Goal: Book appointment/travel/reservation

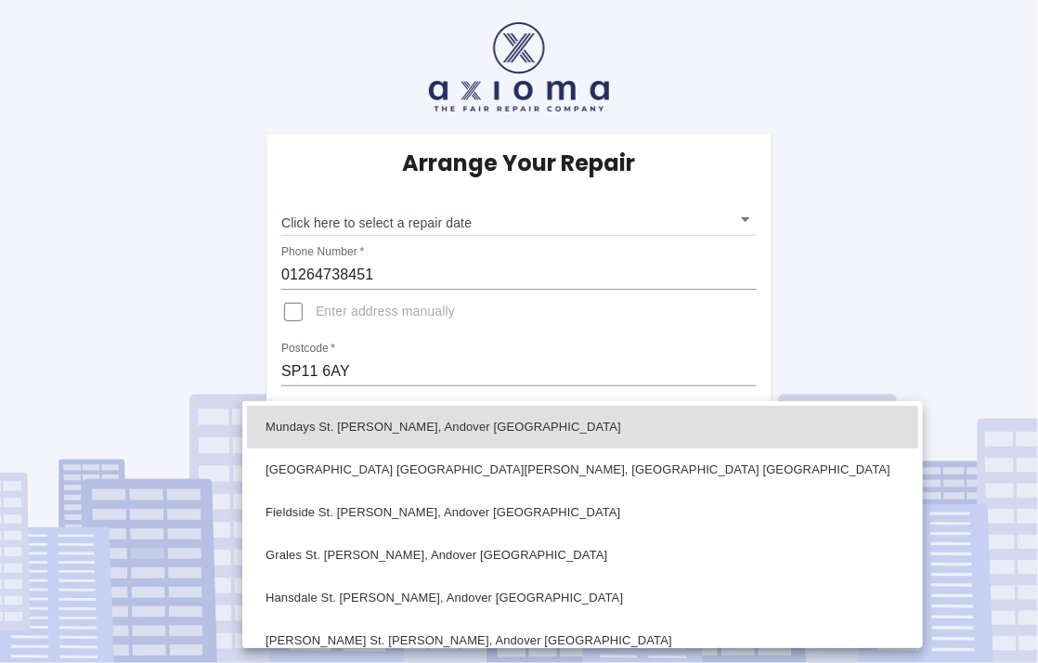
click at [750, 427] on body "Arrange Your Repair Click here to select a repair date ​ Phone Number   * 01264…" at bounding box center [519, 331] width 1038 height 663
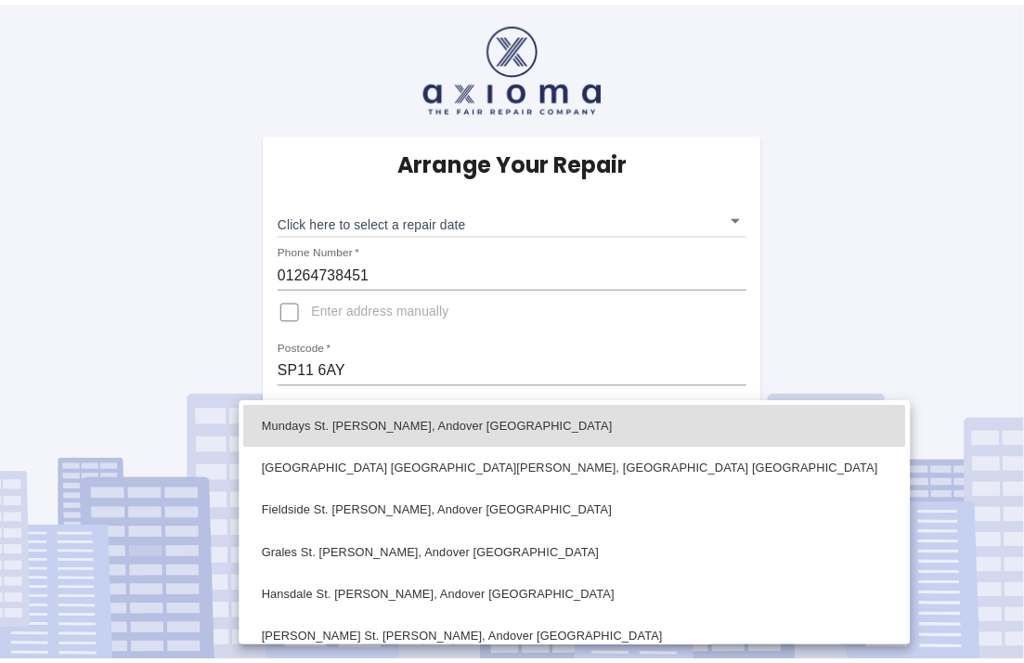
scroll to position [93, 0]
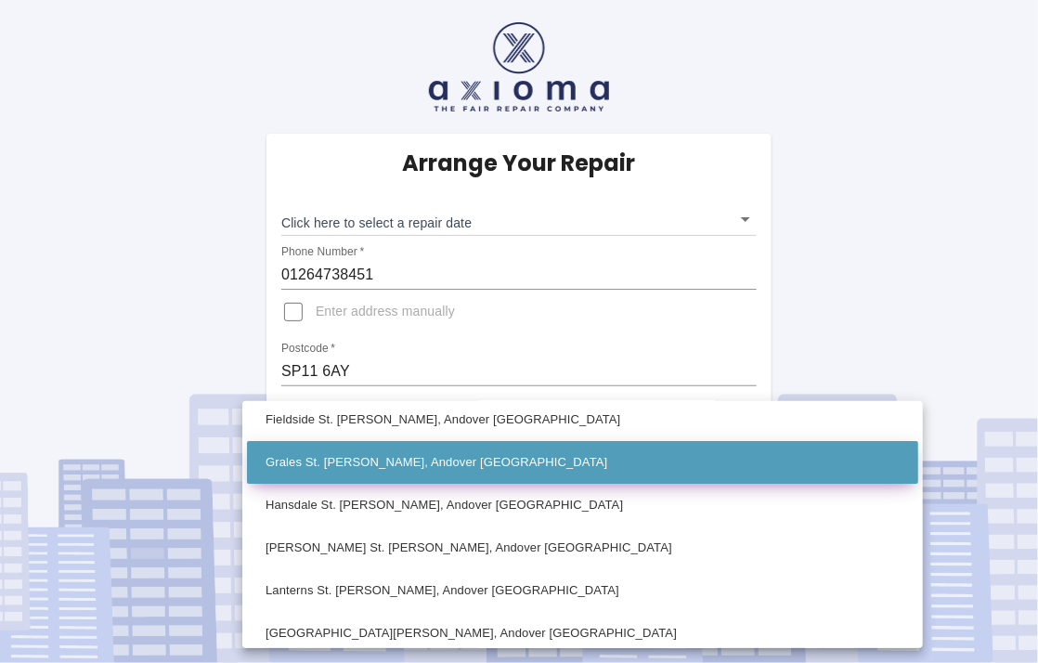
click at [331, 459] on li "Grales St. [PERSON_NAME], Andover [GEOGRAPHIC_DATA]" at bounding box center [582, 462] width 671 height 43
type input "Grales St. [PERSON_NAME], Andover [GEOGRAPHIC_DATA]"
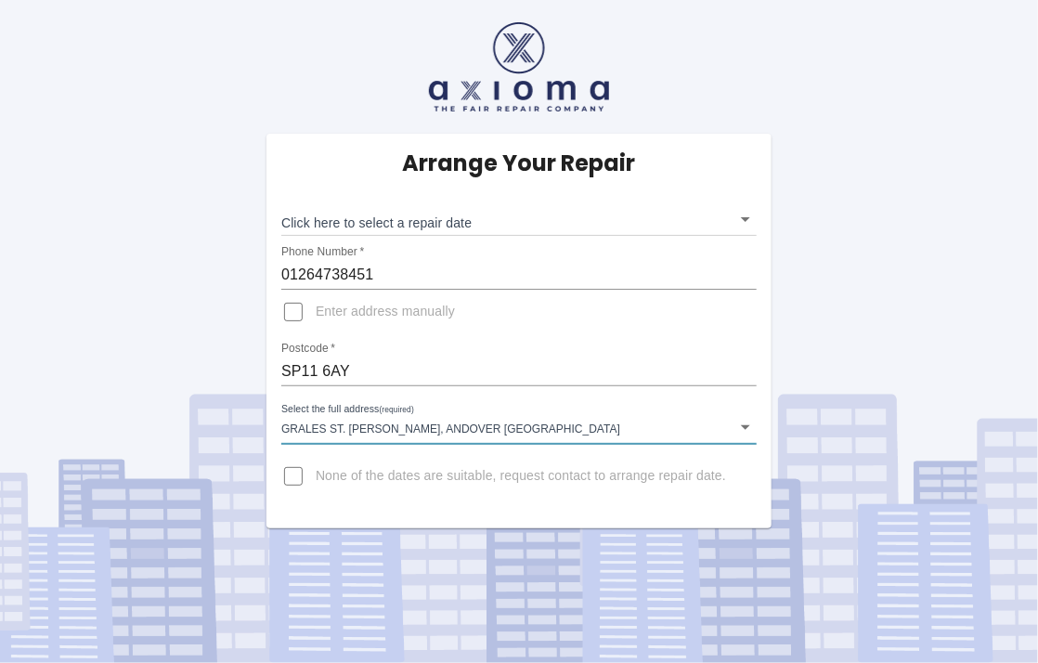
click at [747, 216] on body "Arrange Your Repair Click here to select a repair date ​ Phone Number   * 01264…" at bounding box center [519, 331] width 1038 height 663
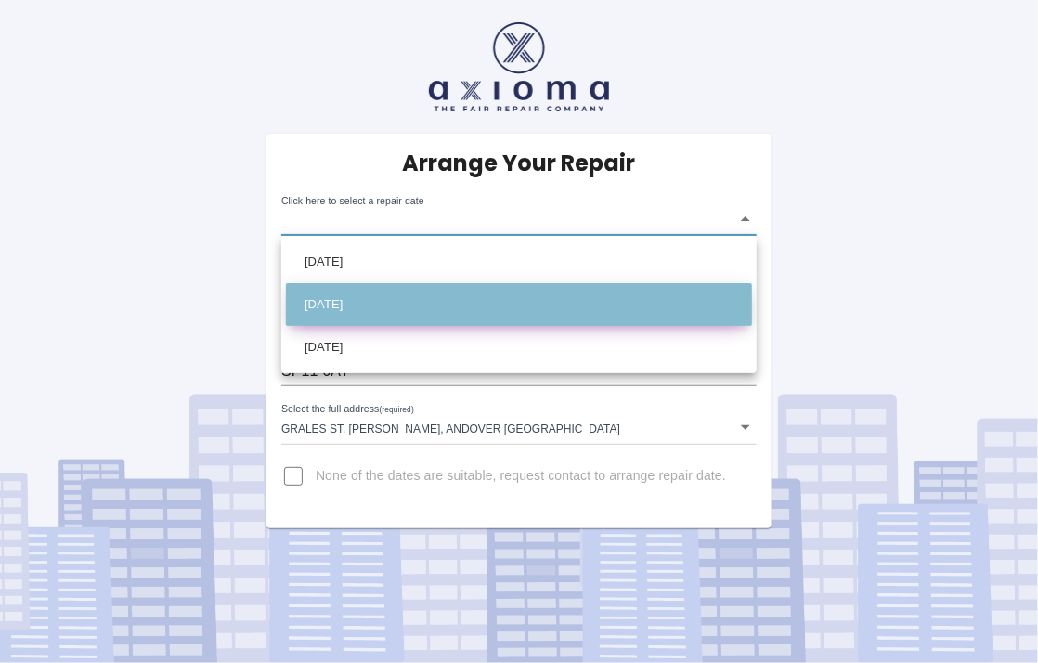
click at [357, 301] on li "Mon Sep 22 2025" at bounding box center [519, 304] width 466 height 43
type input "2025-09-22T00:00:00.000Z"
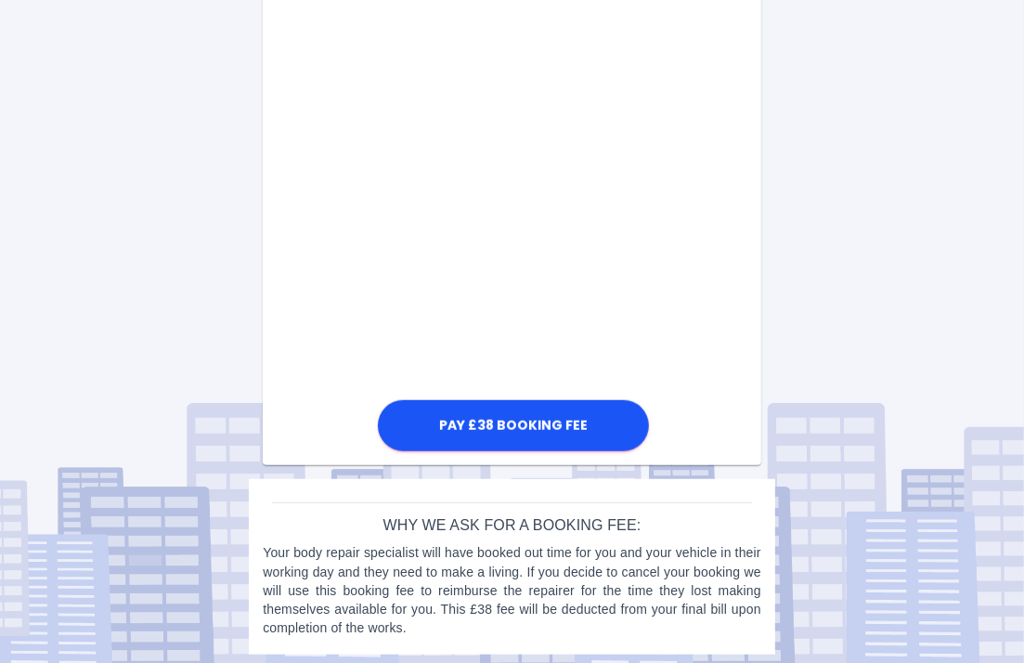
scroll to position [1005, 0]
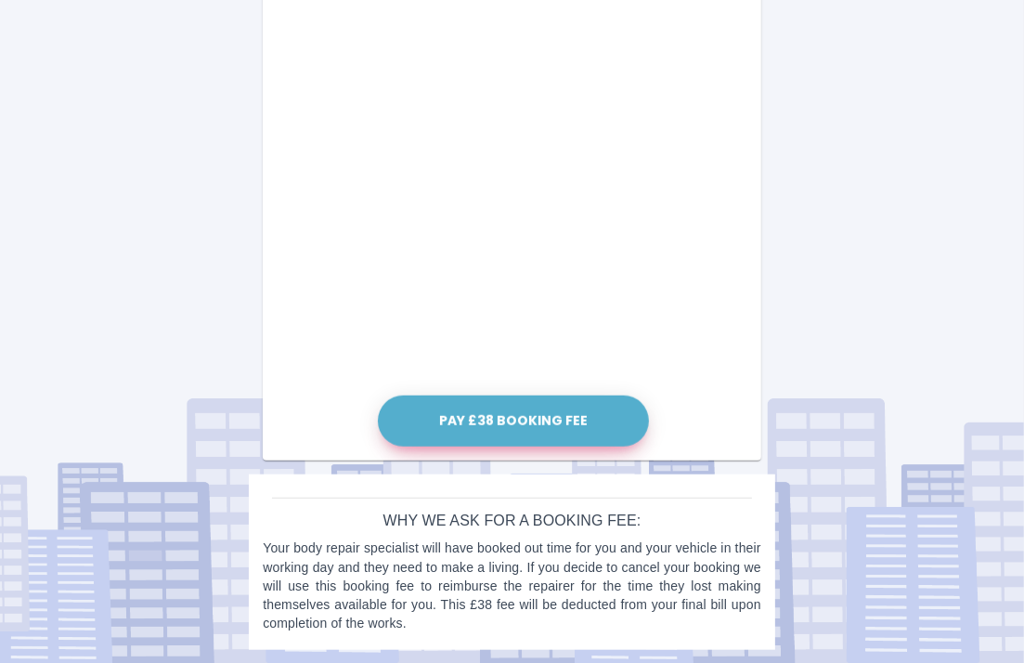
click at [494, 418] on button "Pay £38 Booking Fee" at bounding box center [513, 421] width 271 height 51
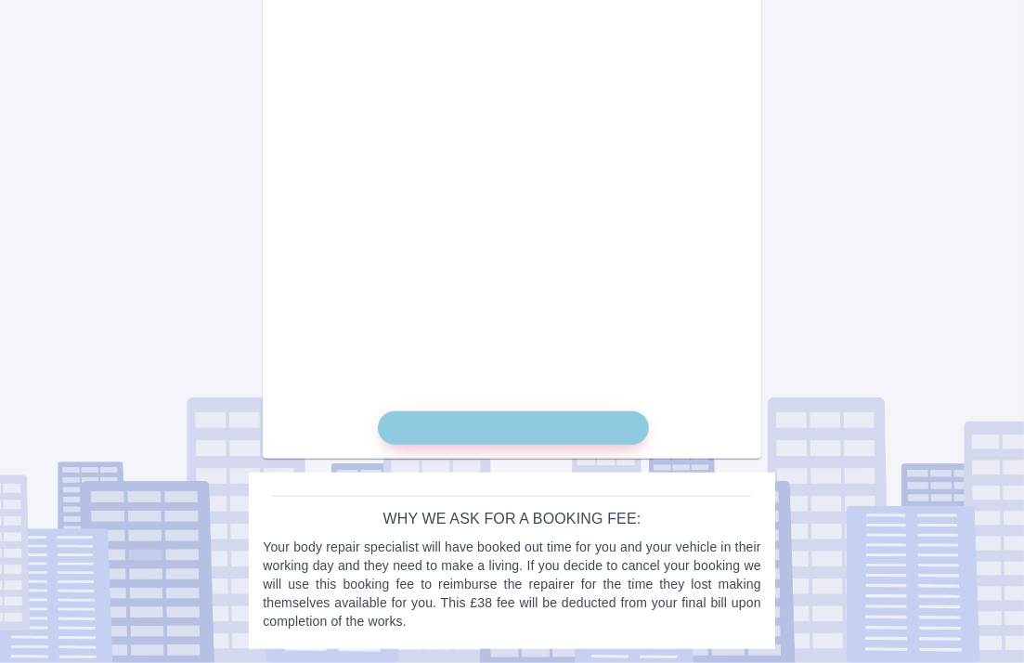
scroll to position [987, 0]
